Goal: Task Accomplishment & Management: Use online tool/utility

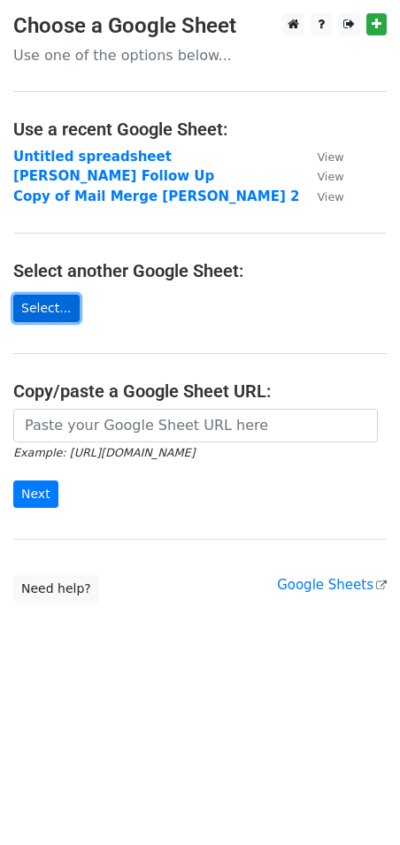
click at [48, 307] on link "Select..." at bounding box center [46, 308] width 66 height 27
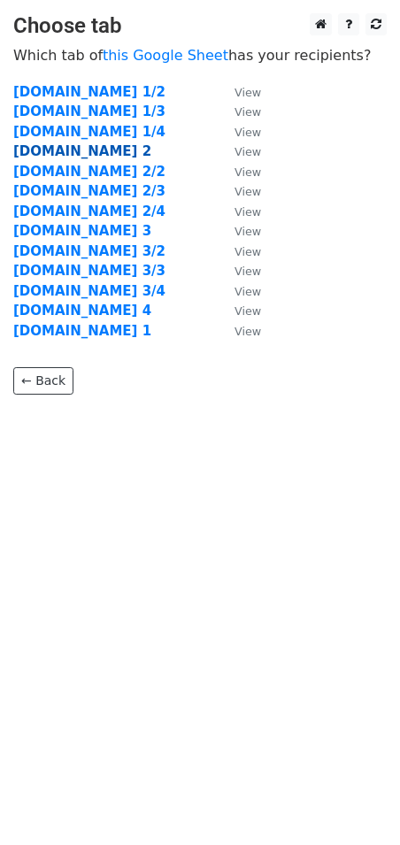
click at [43, 156] on strong "[DOMAIN_NAME] 2" at bounding box center [82, 151] width 138 height 16
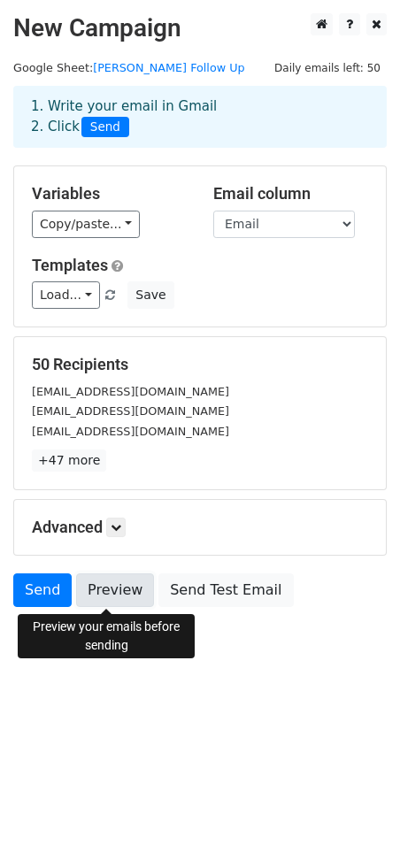
click at [112, 591] on link "Preview" at bounding box center [115, 591] width 78 height 34
click at [104, 585] on link "Preview" at bounding box center [115, 591] width 78 height 34
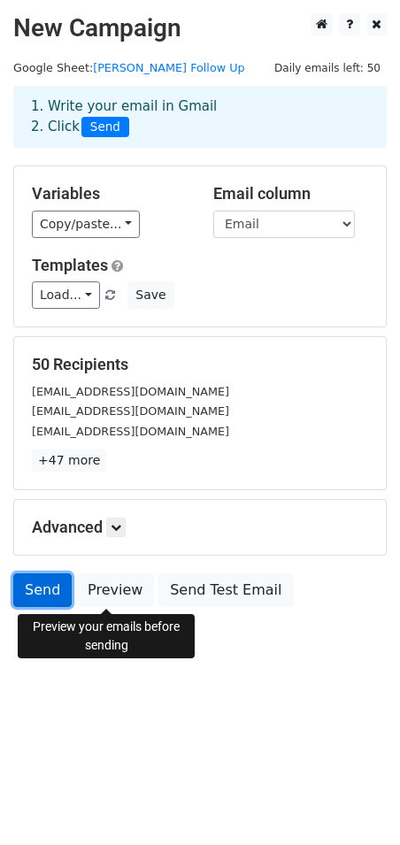
click at [50, 588] on link "Send" at bounding box center [42, 591] width 58 height 34
